Goal: Navigation & Orientation: Understand site structure

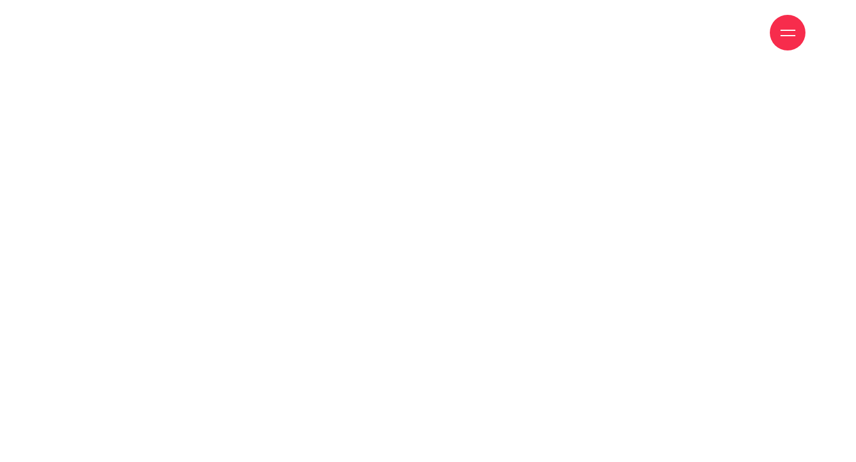
click at [443, 33] on link "Giới thiệu" at bounding box center [439, 32] width 44 height 65
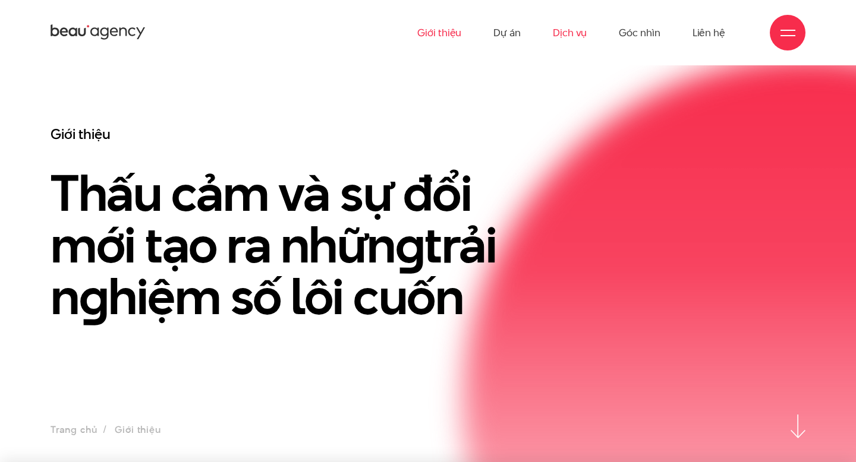
click at [574, 33] on link "Dịch vụ" at bounding box center [570, 32] width 34 height 65
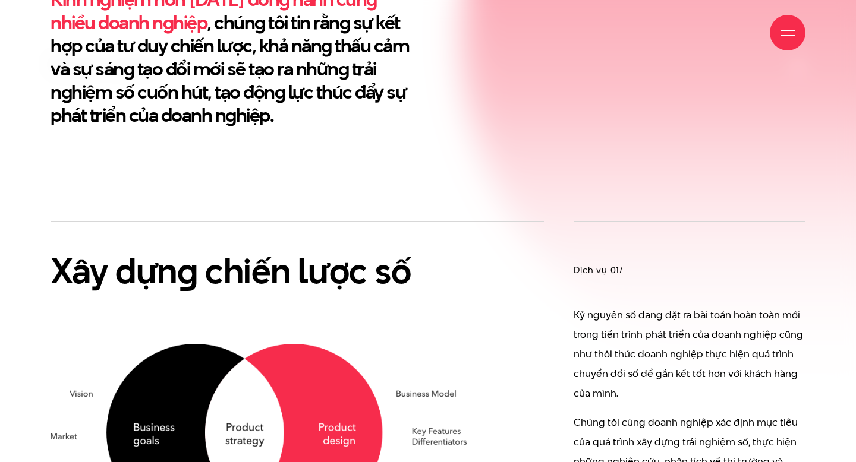
scroll to position [550, 0]
